Goal: Task Accomplishment & Management: Use online tool/utility

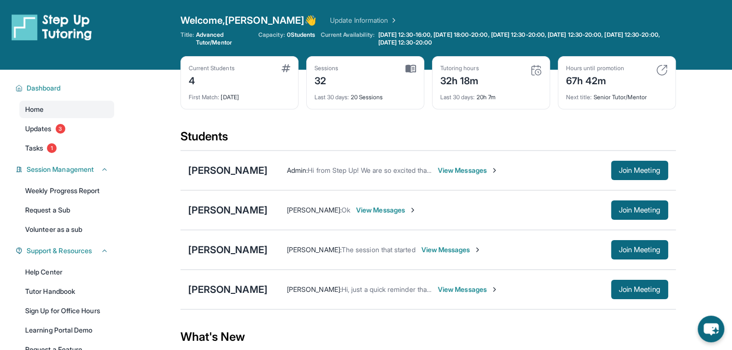
click at [538, 71] on img at bounding box center [536, 70] width 12 height 12
click at [535, 72] on img at bounding box center [536, 70] width 12 height 12
click at [664, 69] on img at bounding box center [662, 70] width 12 height 12
click at [518, 85] on div "Tutoring hours 32h 18m" at bounding box center [491, 75] width 102 height 23
